Goal: Task Accomplishment & Management: Use online tool/utility

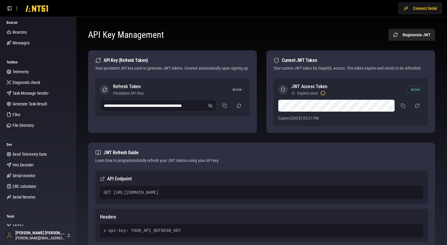
click at [206, 24] on div "**********" at bounding box center [262, 163] width 362 height 282
click at [16, 29] on span "Beacons" at bounding box center [20, 32] width 14 height 6
